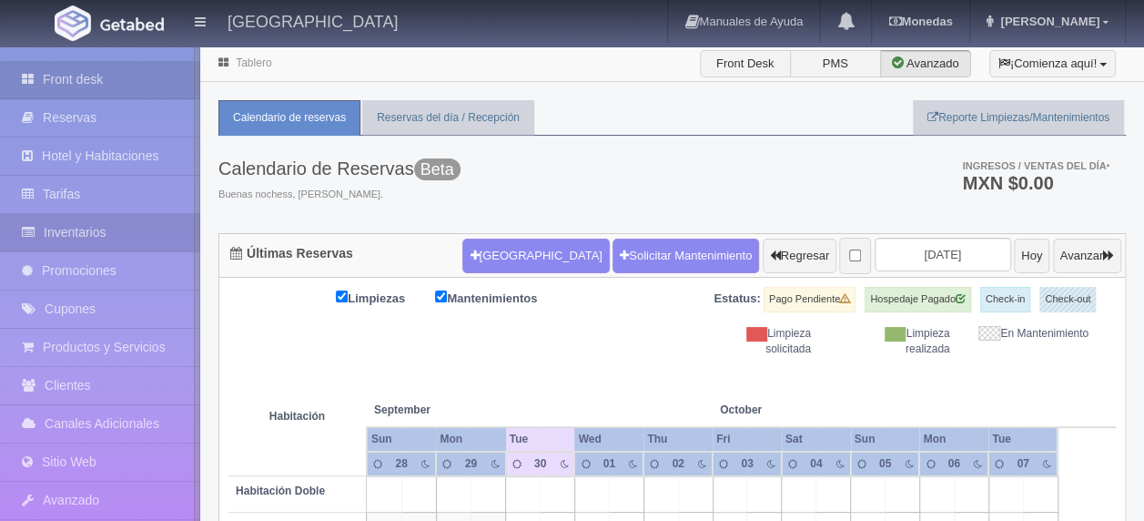
click at [159, 228] on link "Inventarios" at bounding box center [100, 232] width 200 height 37
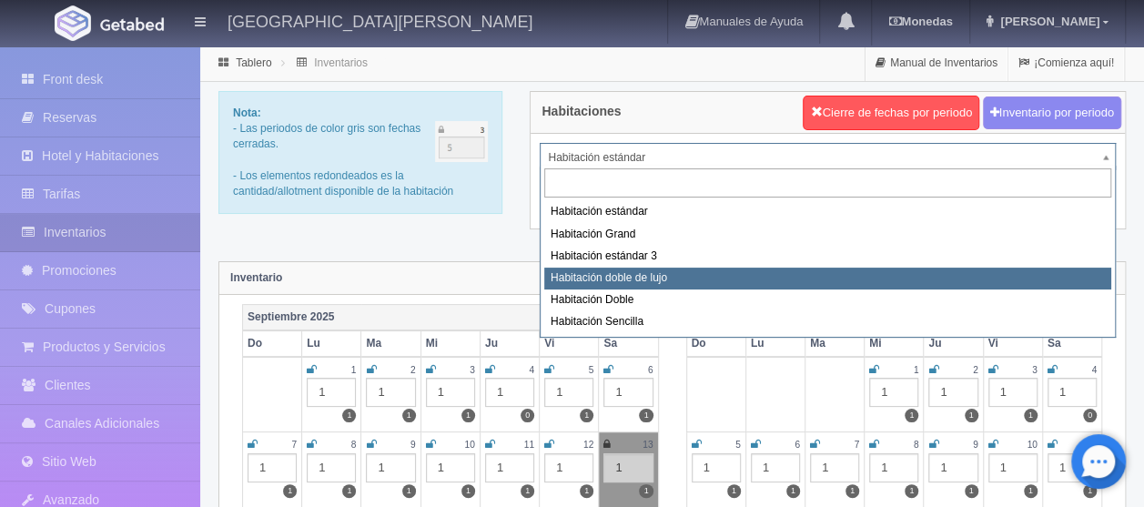
select select "2220"
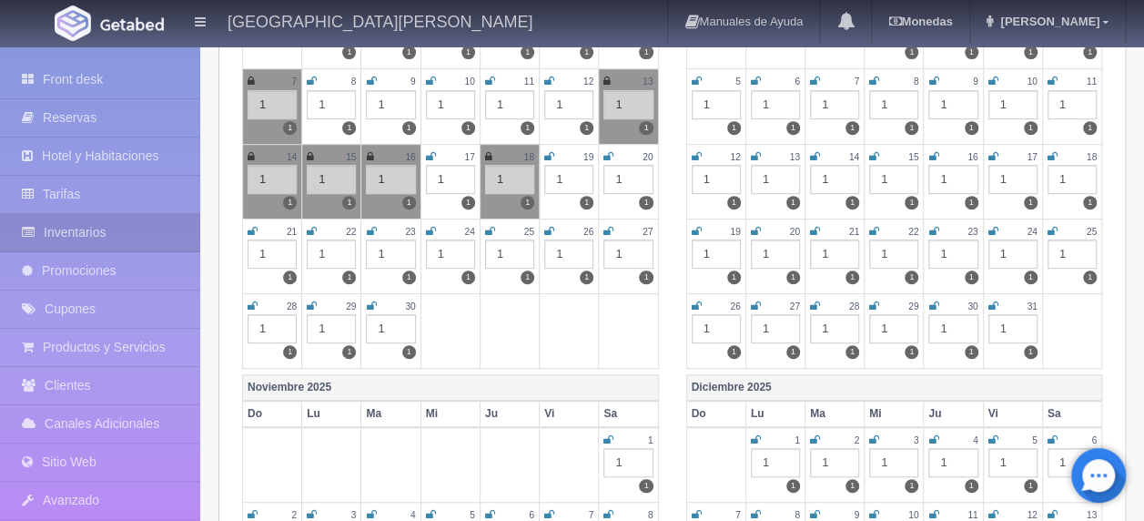
scroll to position [364, 0]
click at [373, 300] on icon at bounding box center [371, 305] width 10 height 11
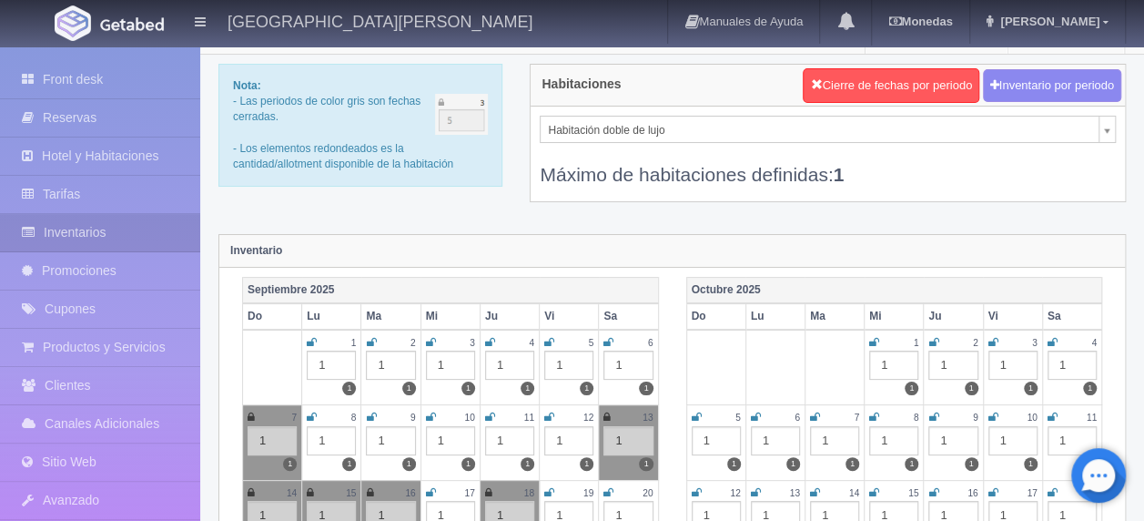
scroll to position [0, 0]
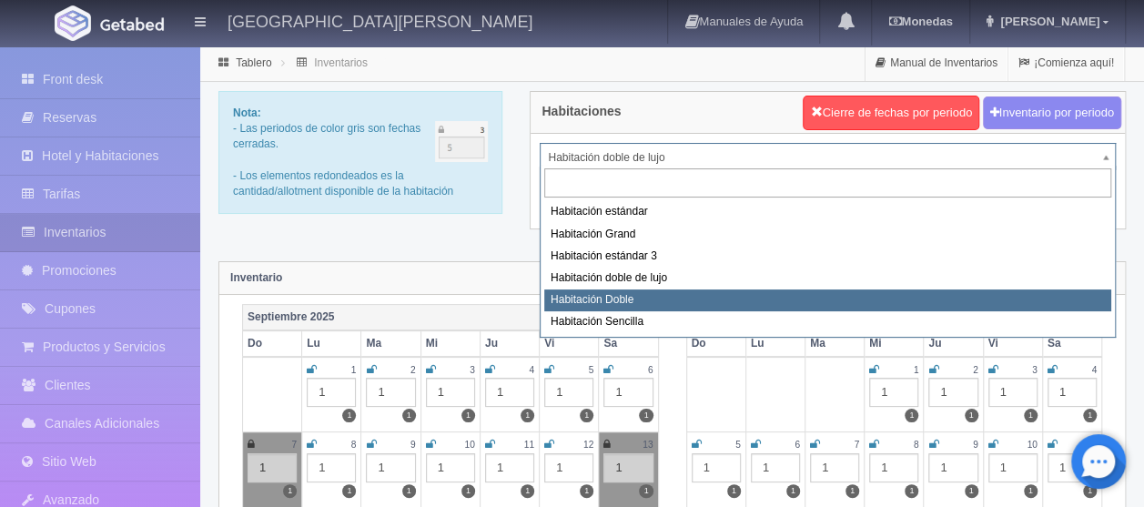
select select "2221"
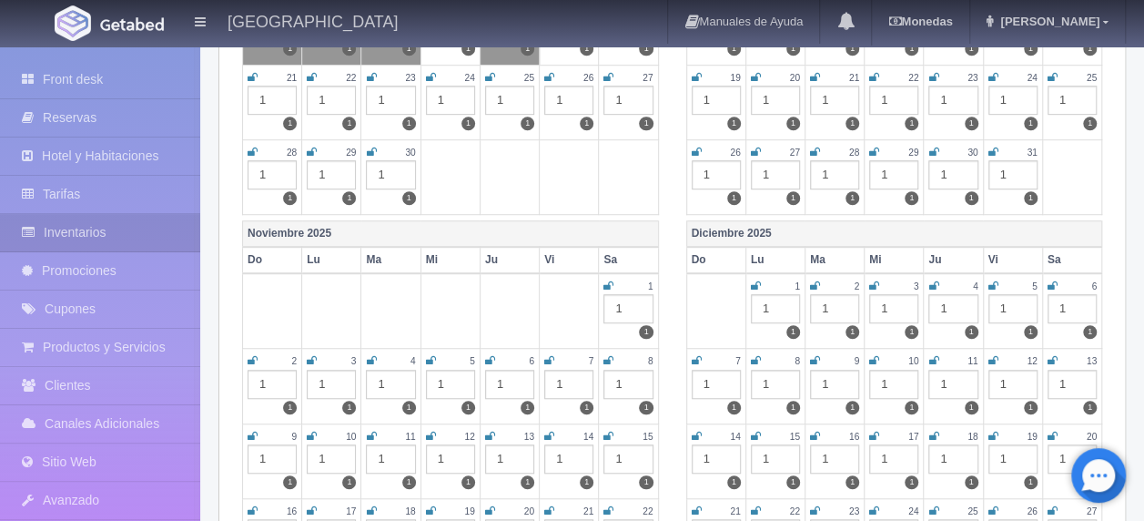
scroll to position [546, 0]
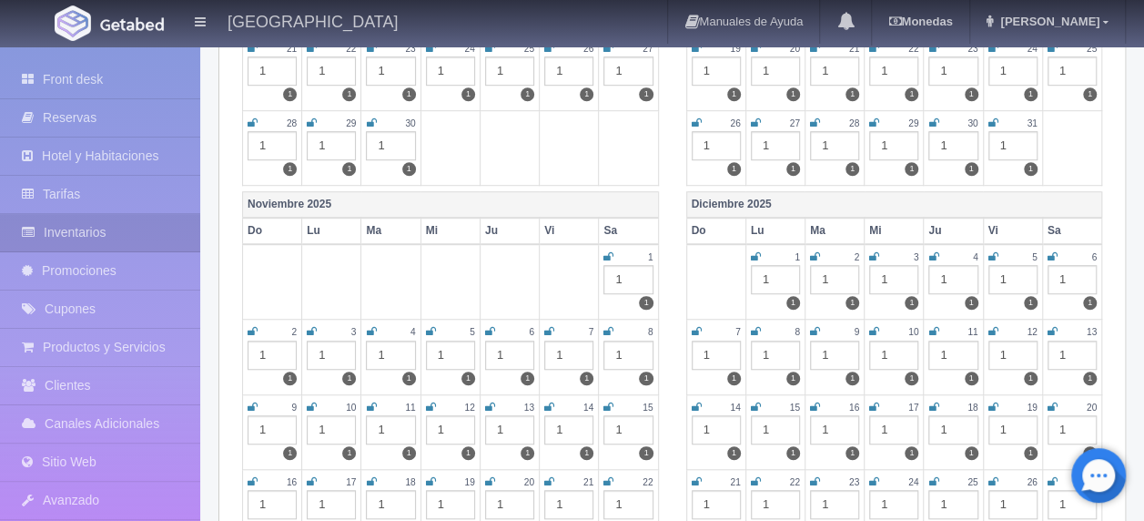
click at [372, 119] on icon at bounding box center [371, 122] width 10 height 11
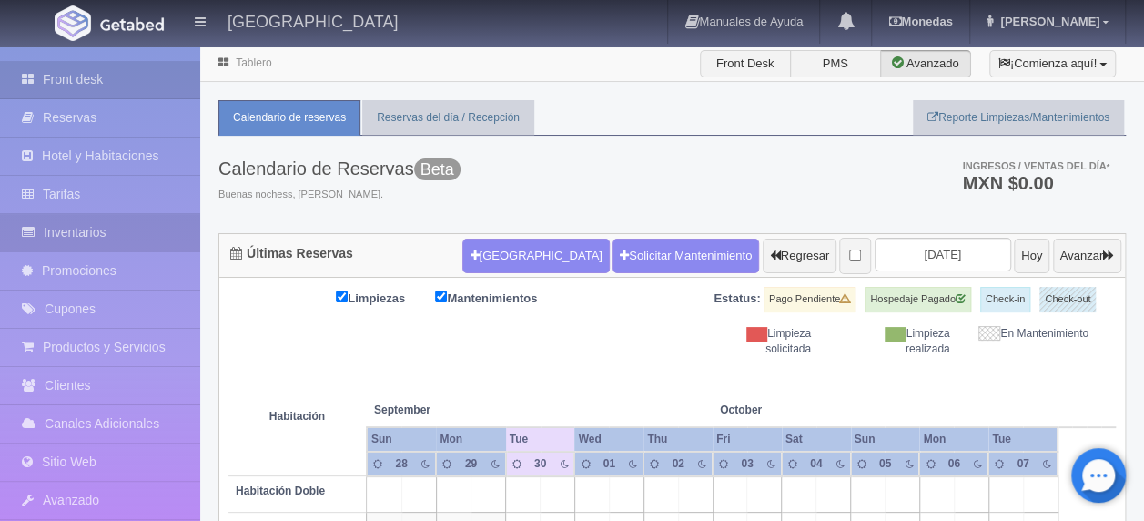
click at [166, 228] on link "Inventarios" at bounding box center [100, 232] width 200 height 37
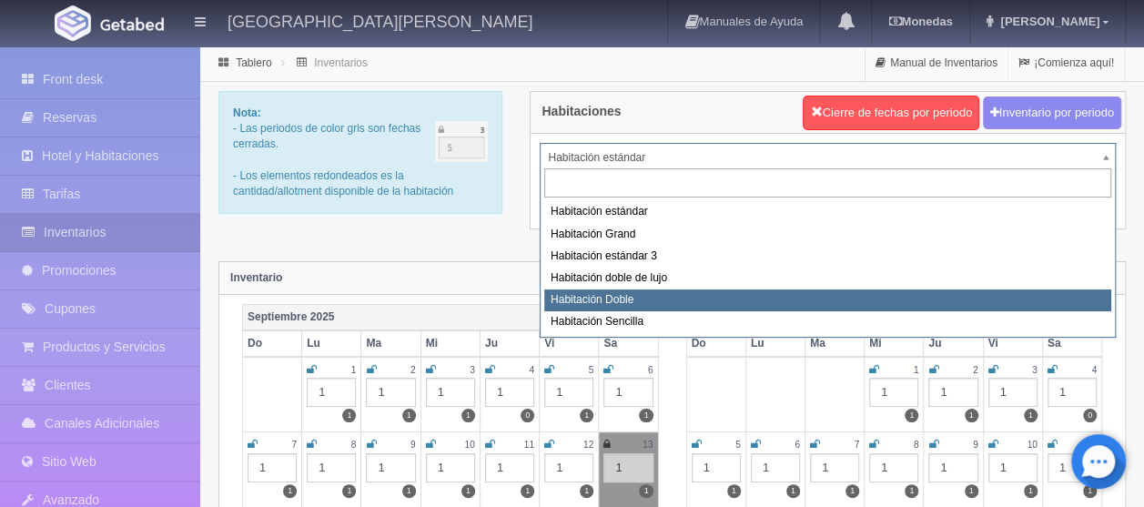
select select "2221"
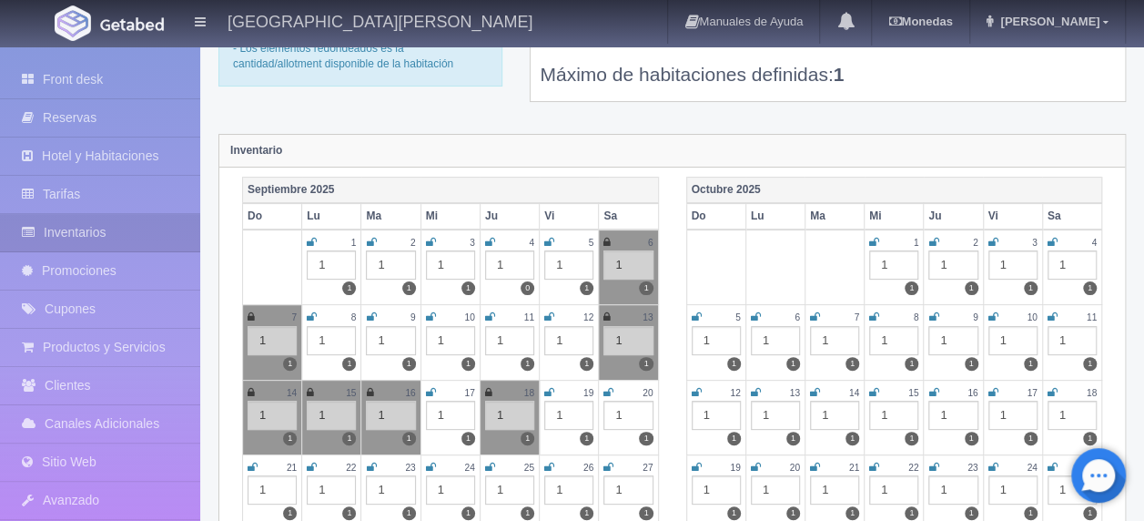
scroll to position [182, 0]
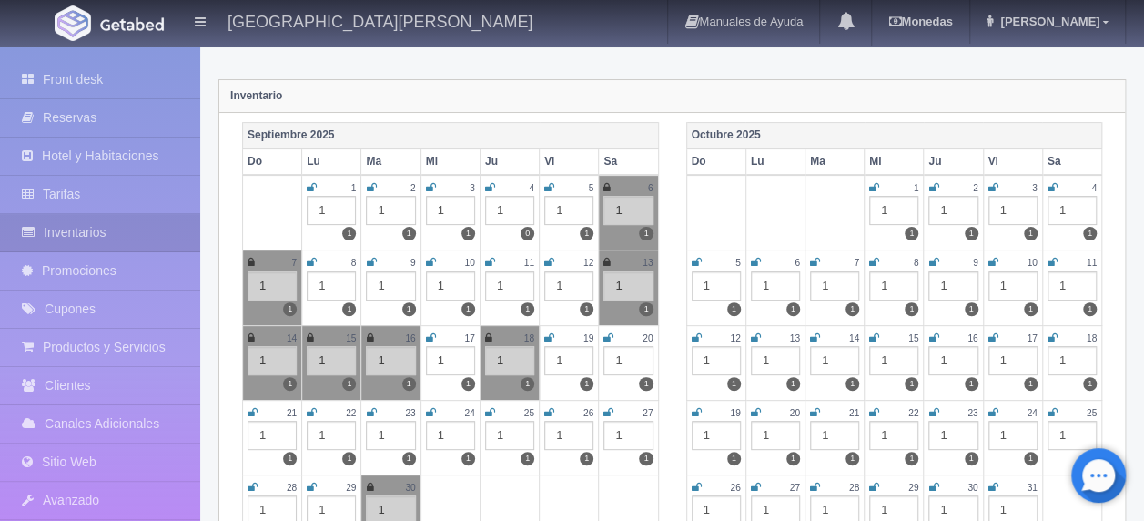
click at [996, 184] on icon at bounding box center [994, 187] width 10 height 11
click at [1056, 184] on icon at bounding box center [1053, 187] width 10 height 11
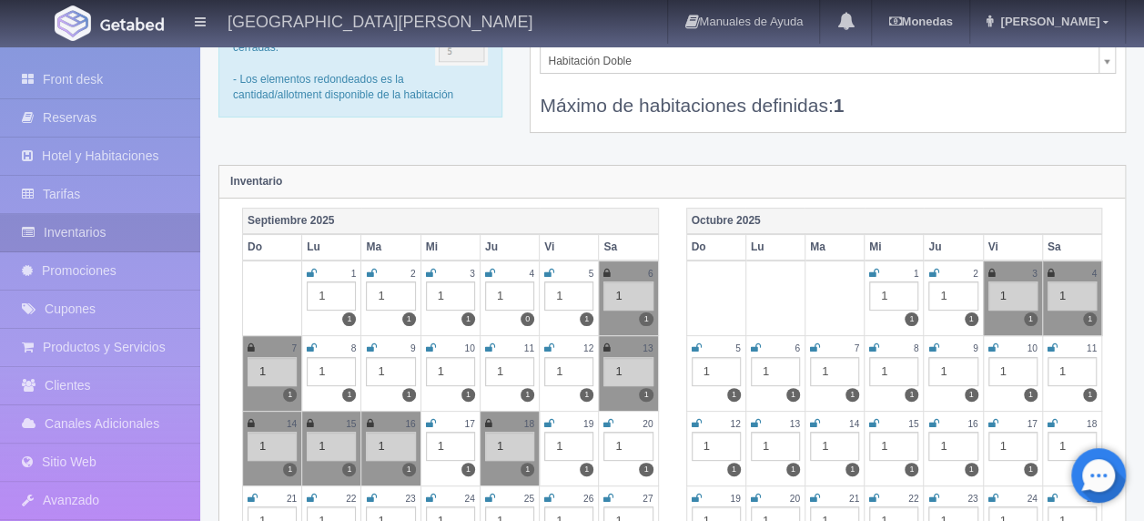
scroll to position [0, 0]
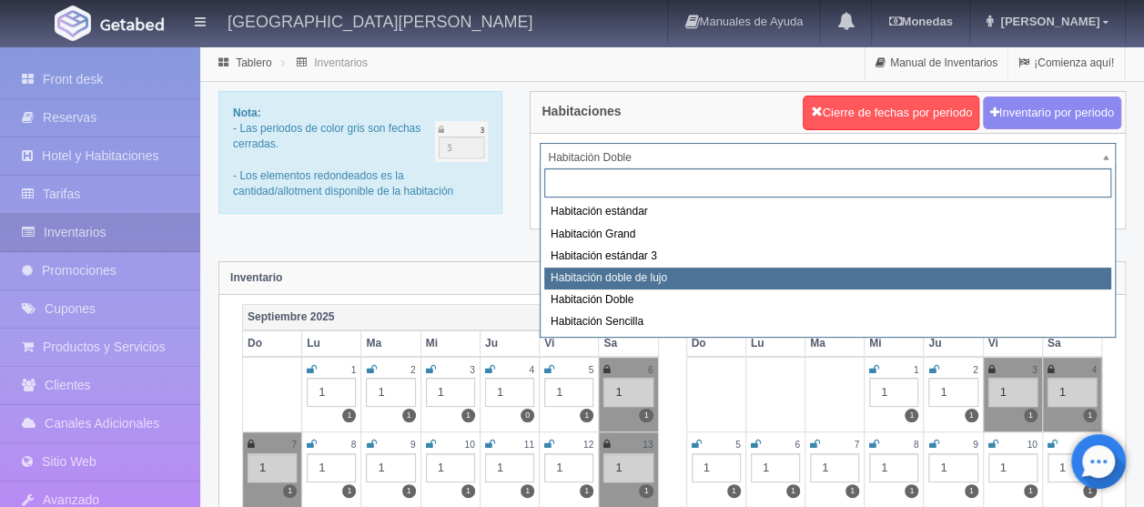
drag, startPoint x: 701, startPoint y: 272, endPoint x: 728, endPoint y: 281, distance: 28.8
select select "2220"
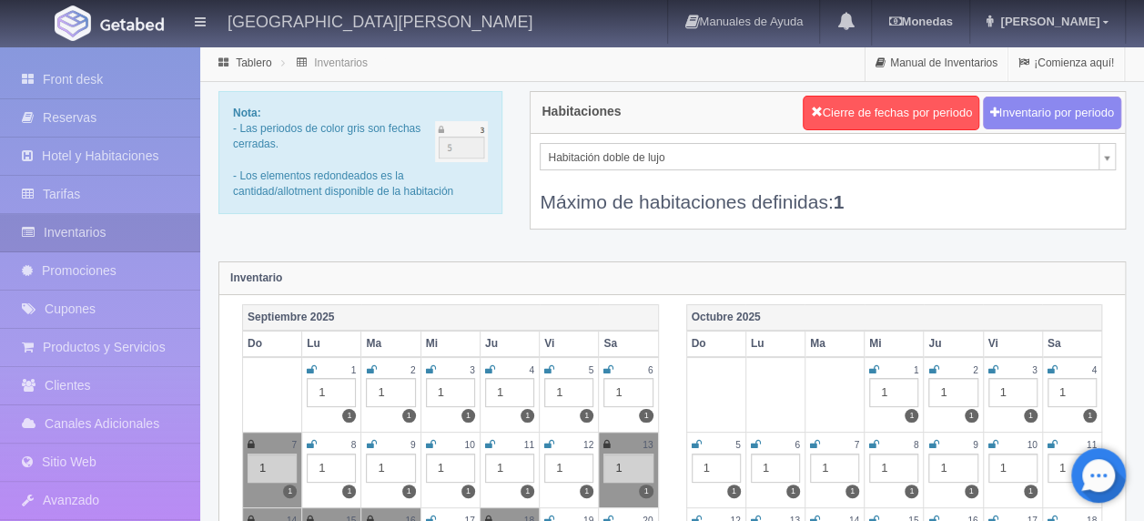
click at [1051, 364] on icon at bounding box center [1053, 369] width 10 height 11
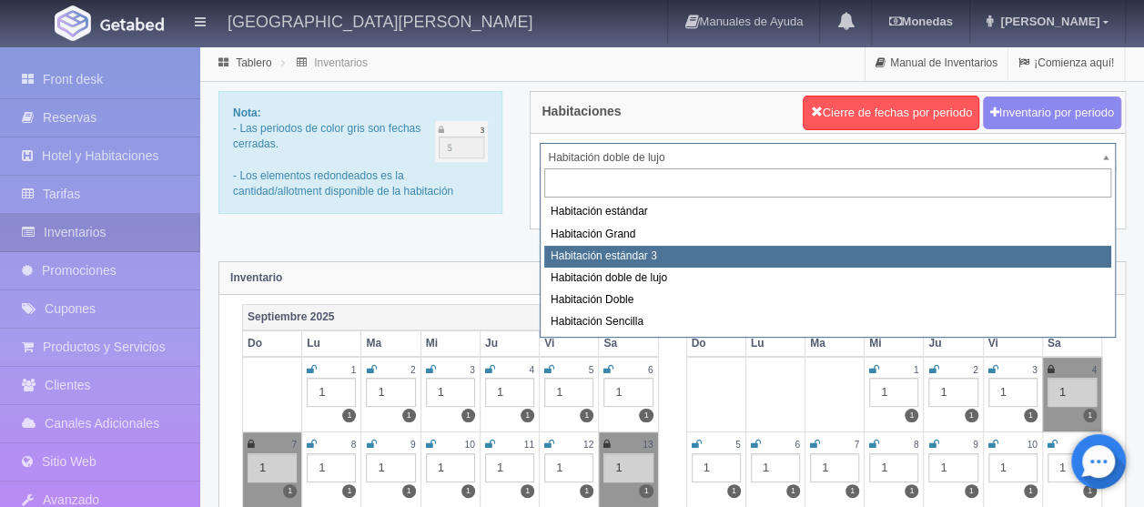
select select "2219"
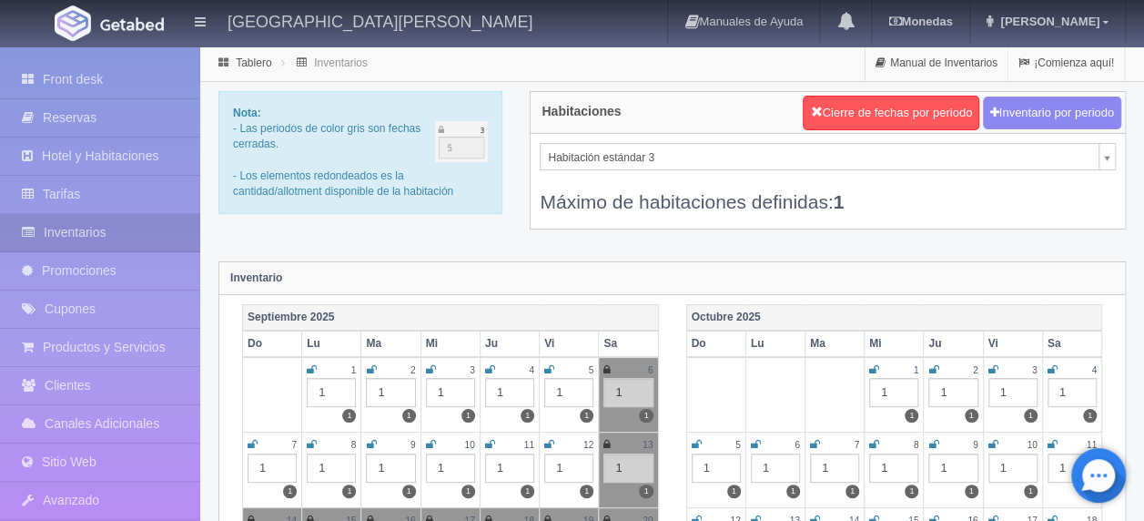
click at [1056, 364] on icon at bounding box center [1053, 369] width 10 height 11
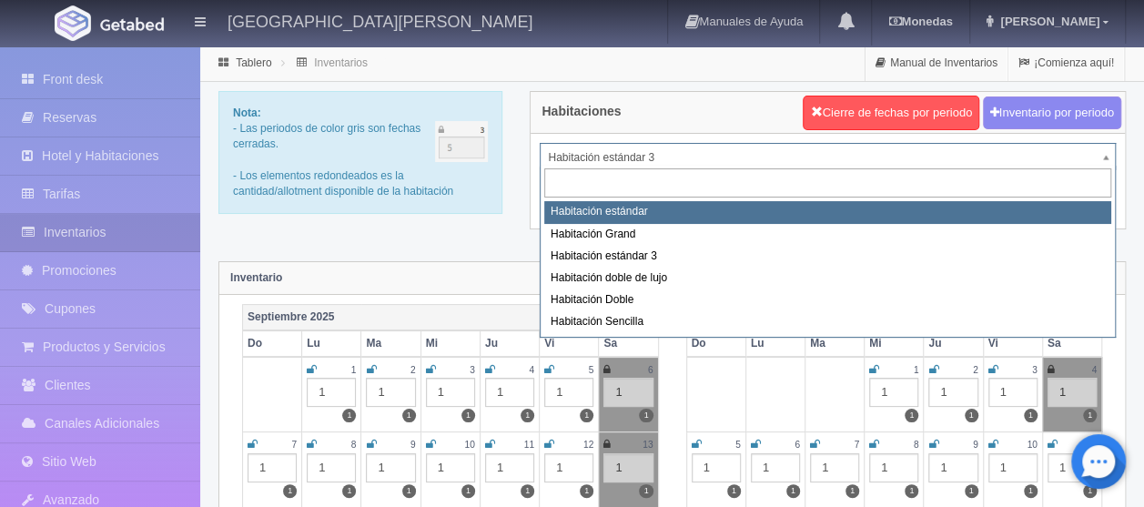
select select "2217"
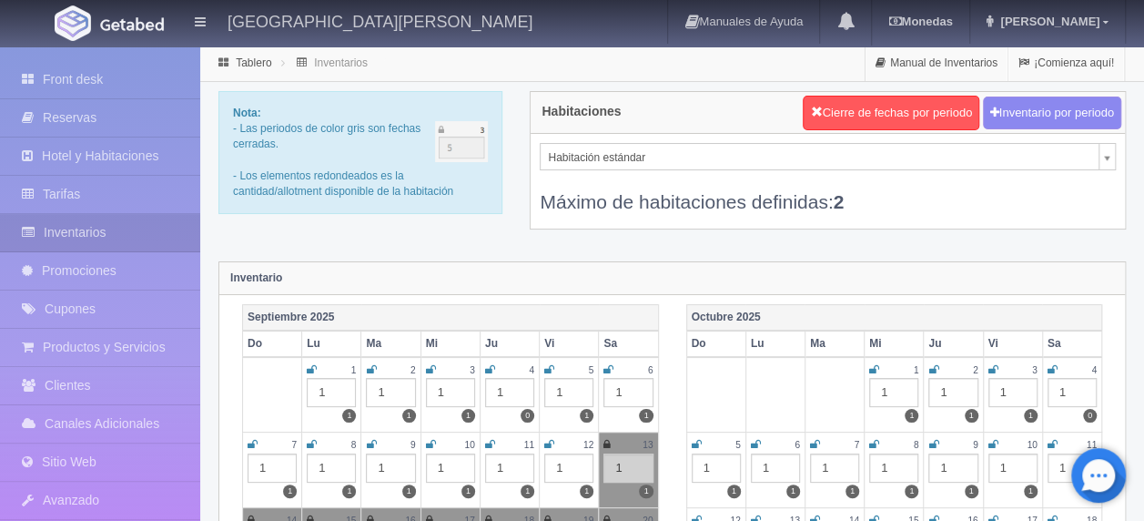
click at [1053, 367] on icon at bounding box center [1053, 369] width 10 height 11
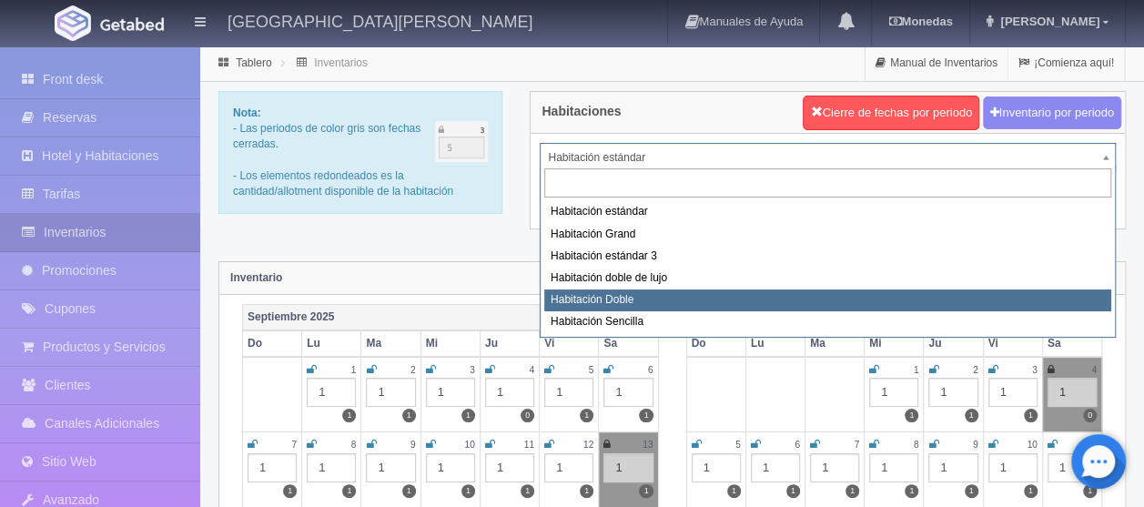
select select "2221"
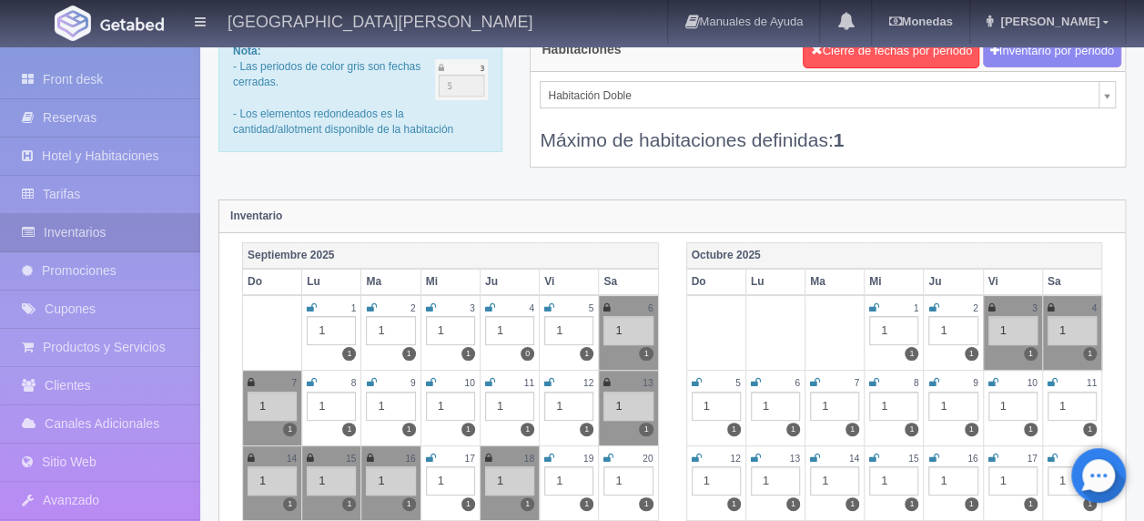
scroll to position [91, 0]
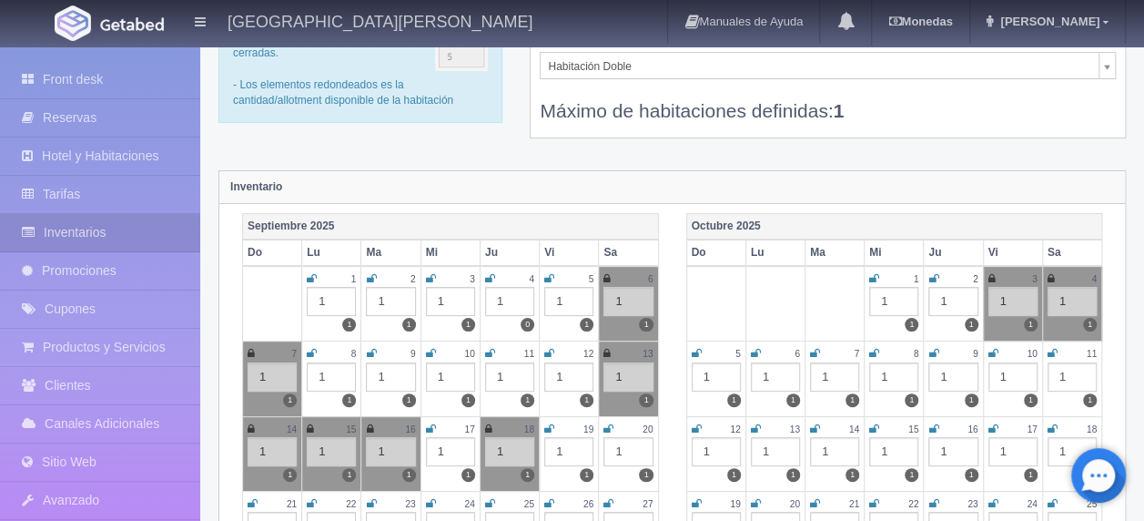
click at [991, 348] on icon at bounding box center [994, 353] width 10 height 11
click at [1064, 350] on div "11" at bounding box center [1072, 353] width 49 height 15
click at [1051, 346] on link at bounding box center [1053, 353] width 10 height 15
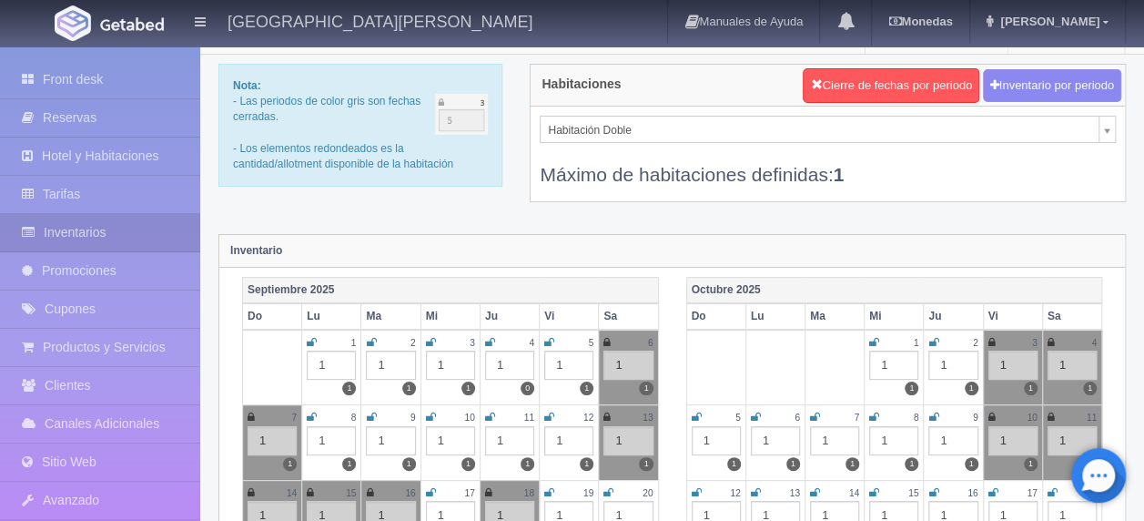
scroll to position [0, 0]
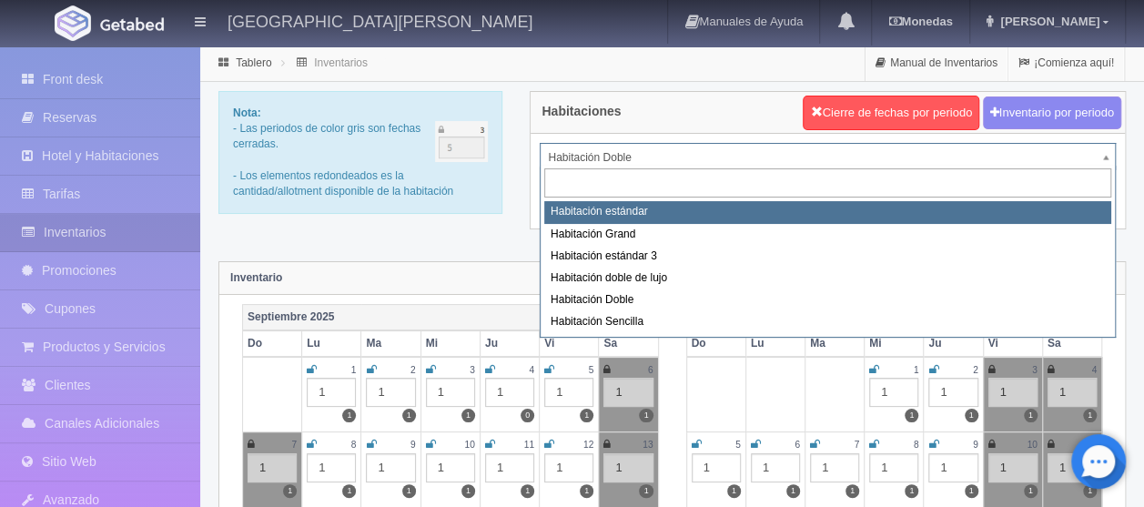
select select "2217"
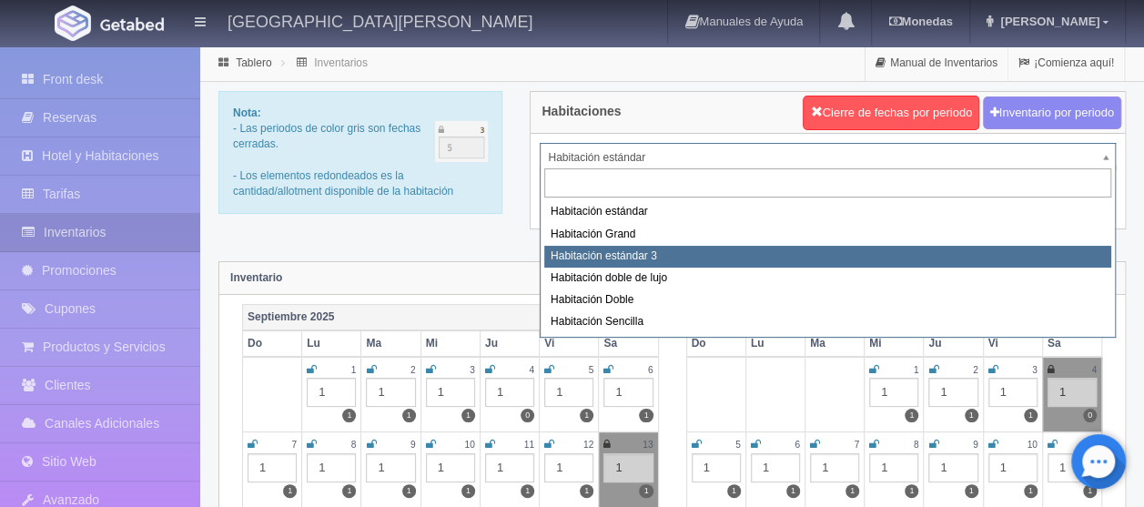
select select "2219"
